Goal: Task Accomplishment & Management: Manage account settings

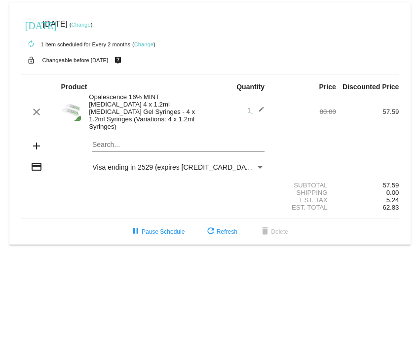
click at [90, 26] on link "Change" at bounding box center [80, 25] width 19 height 6
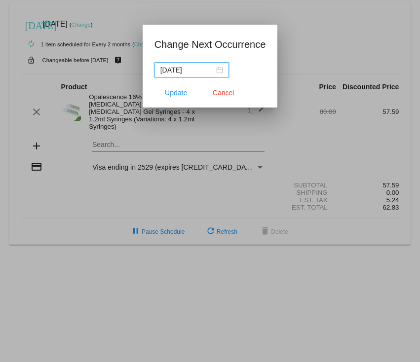
click at [219, 69] on div "[DATE]" at bounding box center [191, 70] width 63 height 11
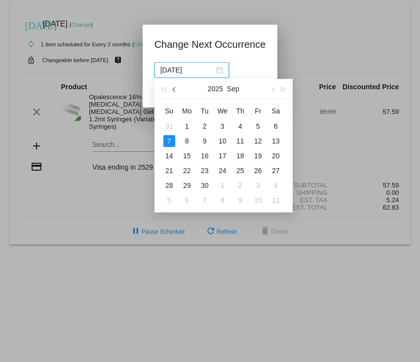
click at [174, 91] on span "button" at bounding box center [174, 89] width 5 height 5
click at [205, 156] on div "12" at bounding box center [205, 156] width 12 height 12
type input "[DATE]"
click at [205, 156] on div at bounding box center [210, 181] width 420 height 362
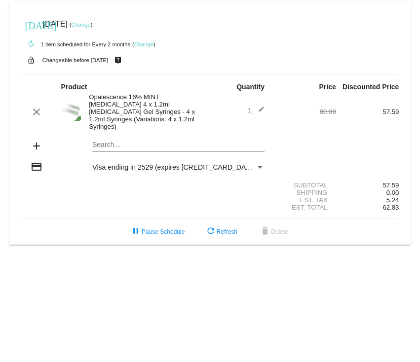
click at [90, 24] on link "Change" at bounding box center [80, 25] width 19 height 6
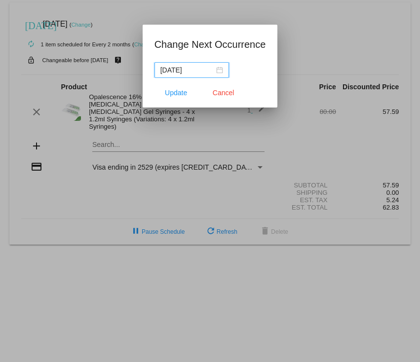
click at [218, 71] on div "[DATE]" at bounding box center [191, 70] width 63 height 11
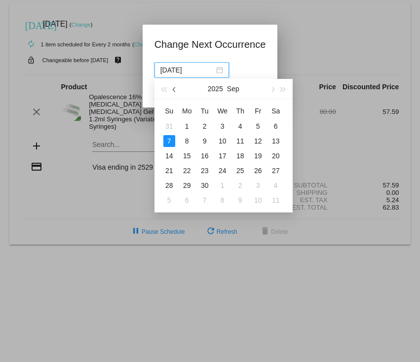
click at [174, 90] on span "button" at bounding box center [174, 89] width 5 height 5
click at [207, 156] on div "12" at bounding box center [205, 156] width 12 height 12
type input "[DATE]"
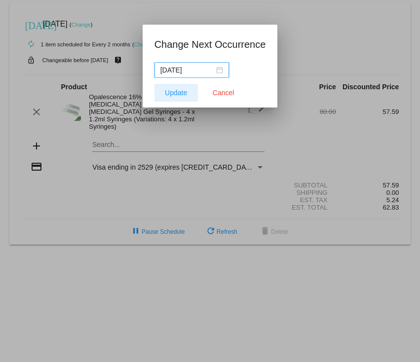
click at [178, 92] on span "Update" at bounding box center [176, 93] width 22 height 8
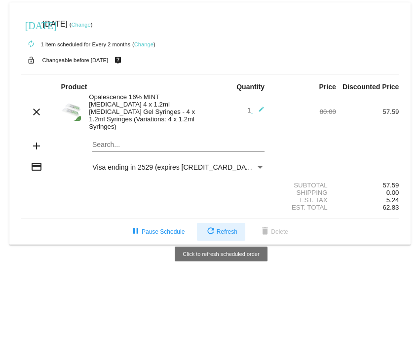
click at [226, 229] on span "refresh Refresh" at bounding box center [221, 232] width 33 height 7
